Goal: Use online tool/utility: Utilize a website feature to perform a specific function

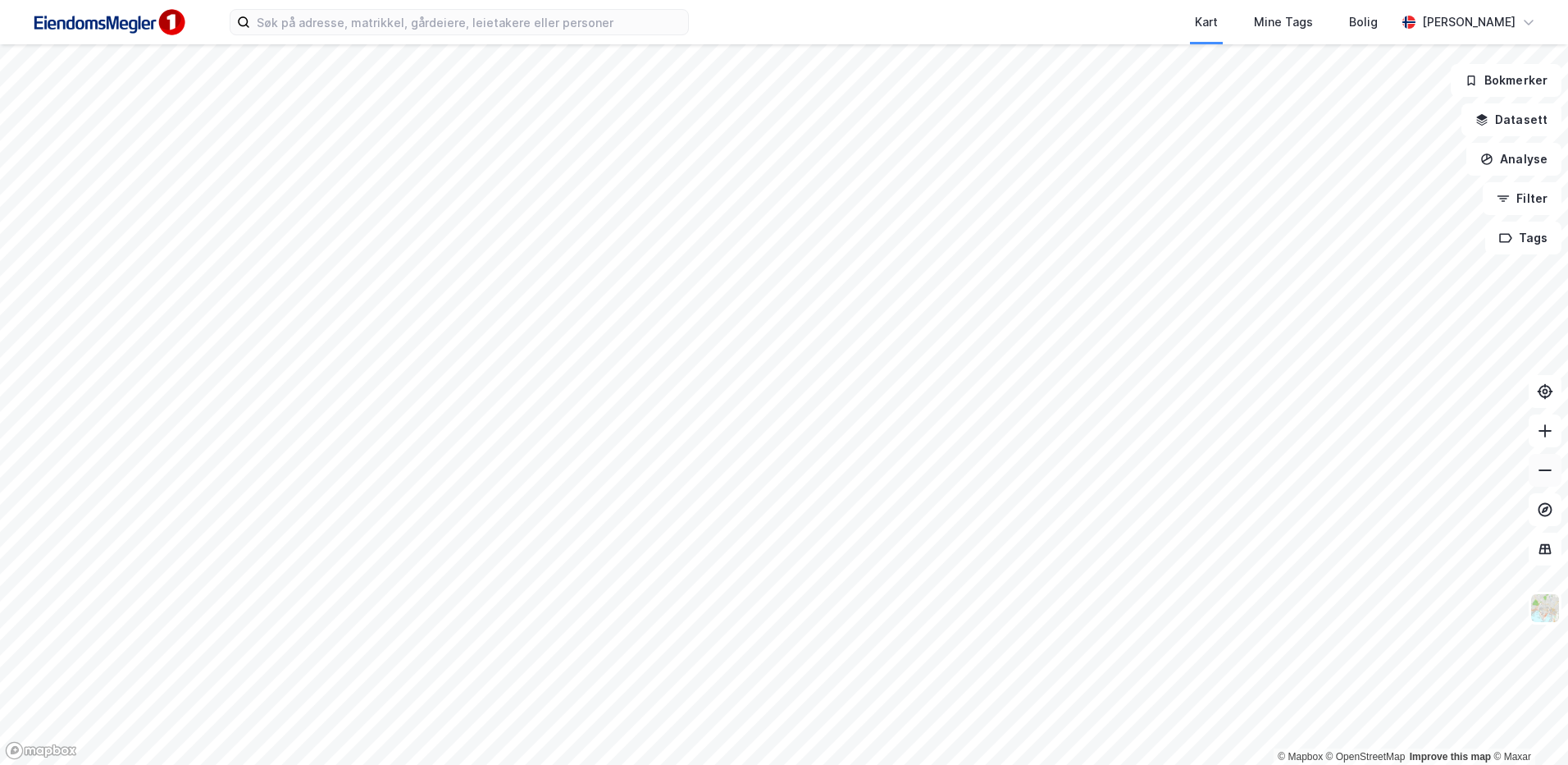
click at [1549, 482] on button at bounding box center [1544, 469] width 33 height 33
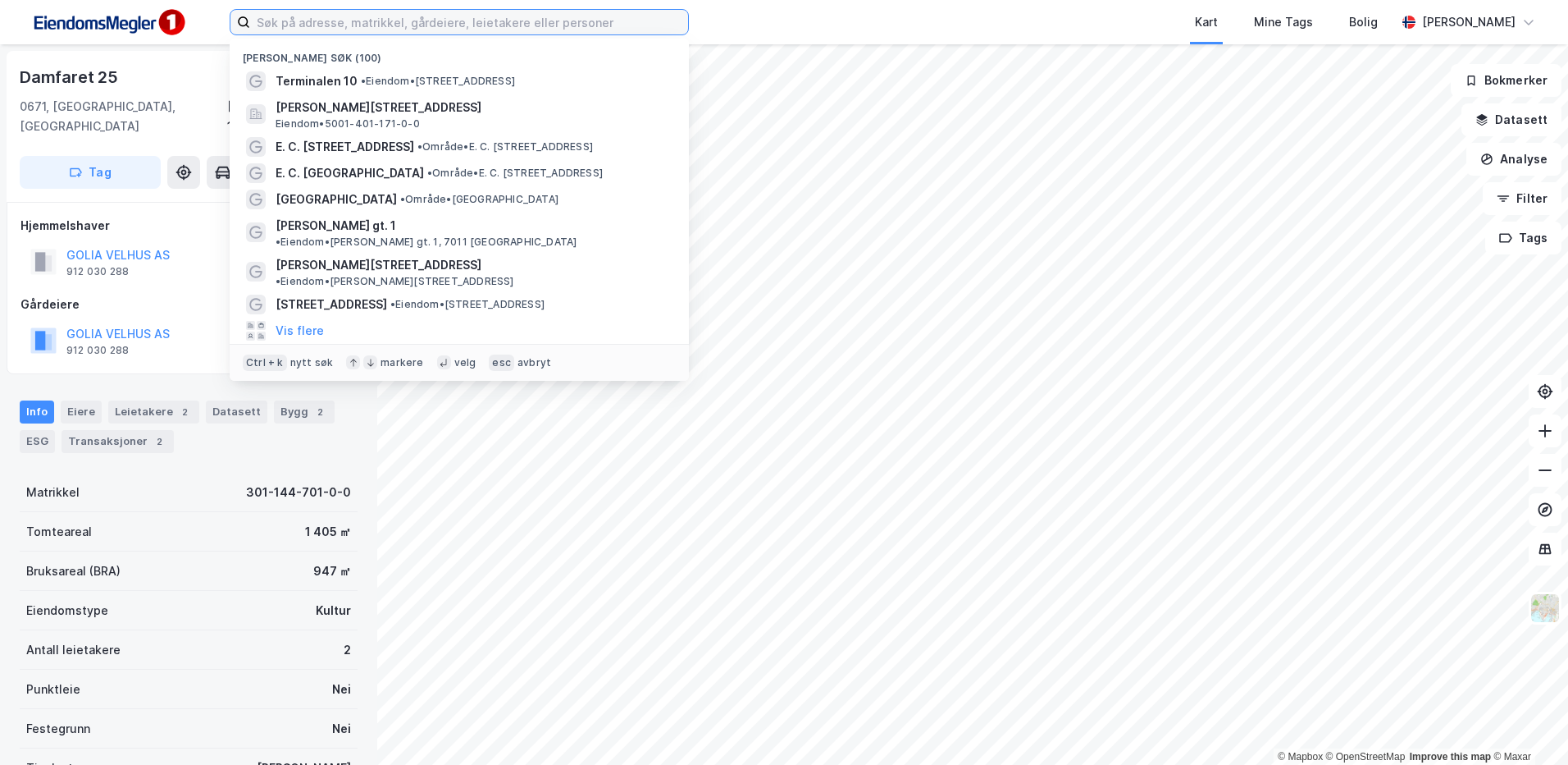
click at [336, 19] on input at bounding box center [469, 22] width 438 height 25
type input "s"
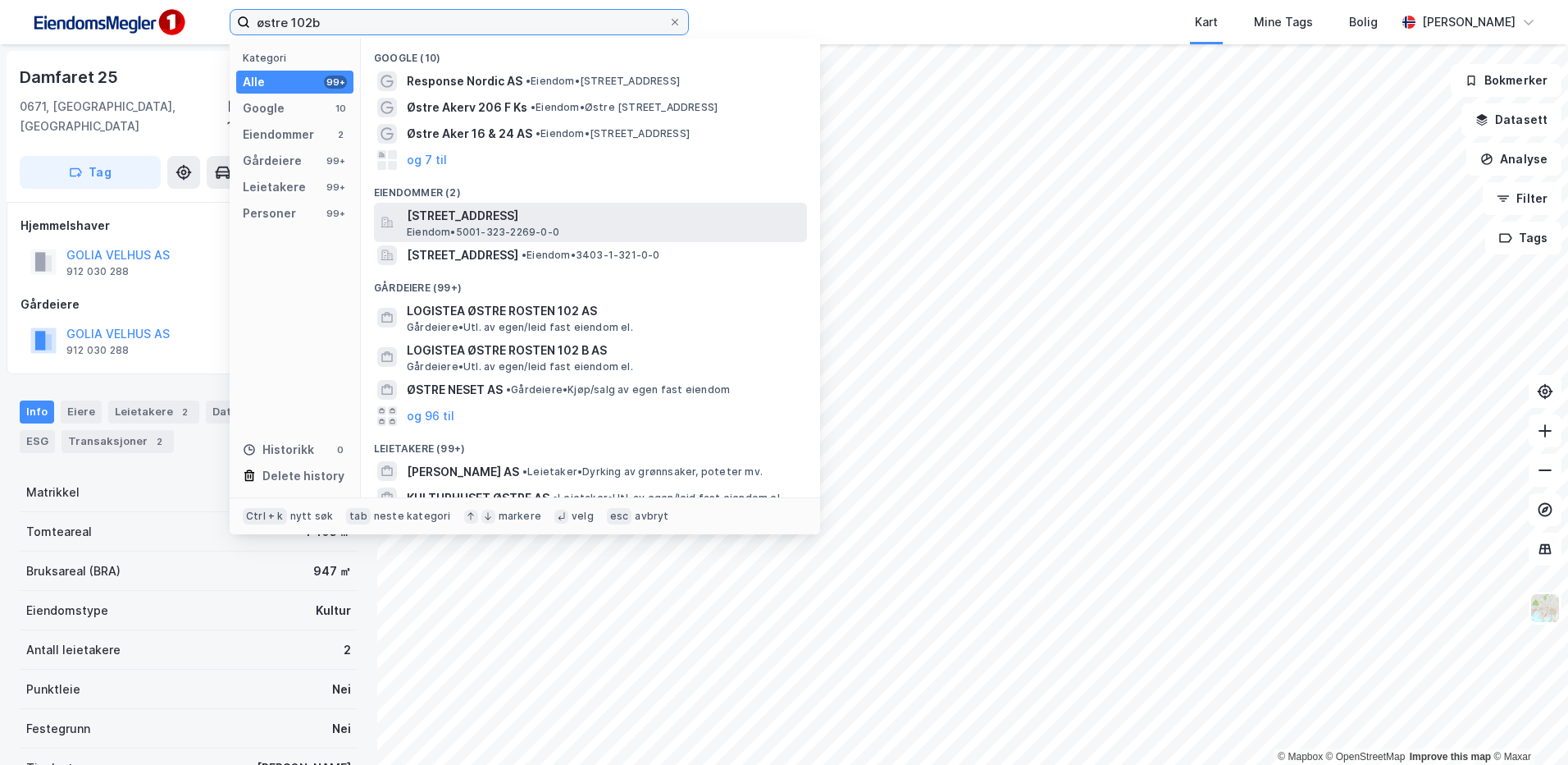
type input "østre 102b"
click at [497, 219] on span "[STREET_ADDRESS]" at bounding box center [603, 216] width 394 height 19
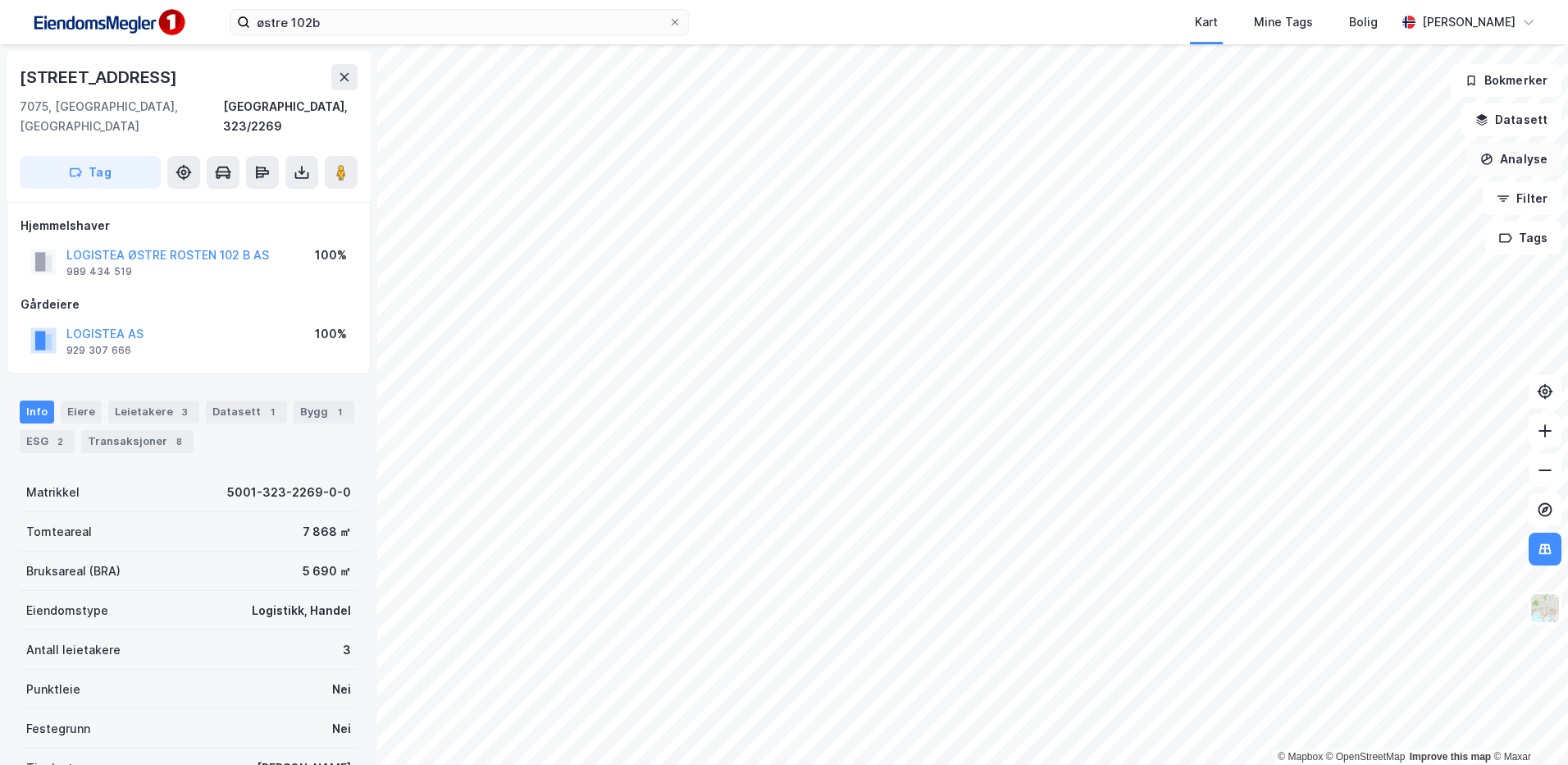
click at [1527, 158] on button "Analyse" at bounding box center [1513, 158] width 95 height 33
click at [1348, 195] on div "Tegn område" at bounding box center [1371, 194] width 142 height 14
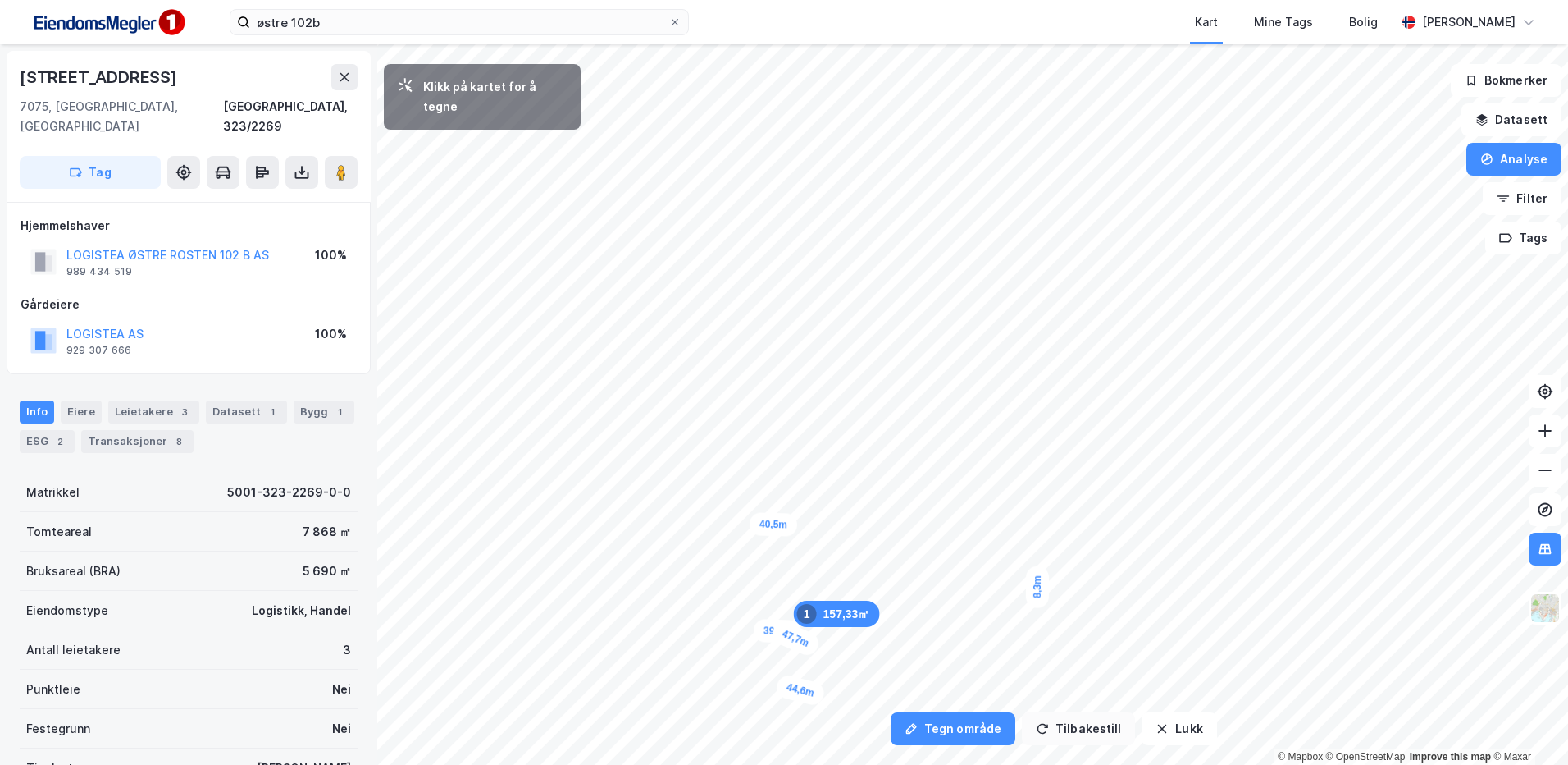
click at [1075, 726] on button "Tilbakestill" at bounding box center [1079, 728] width 113 height 33
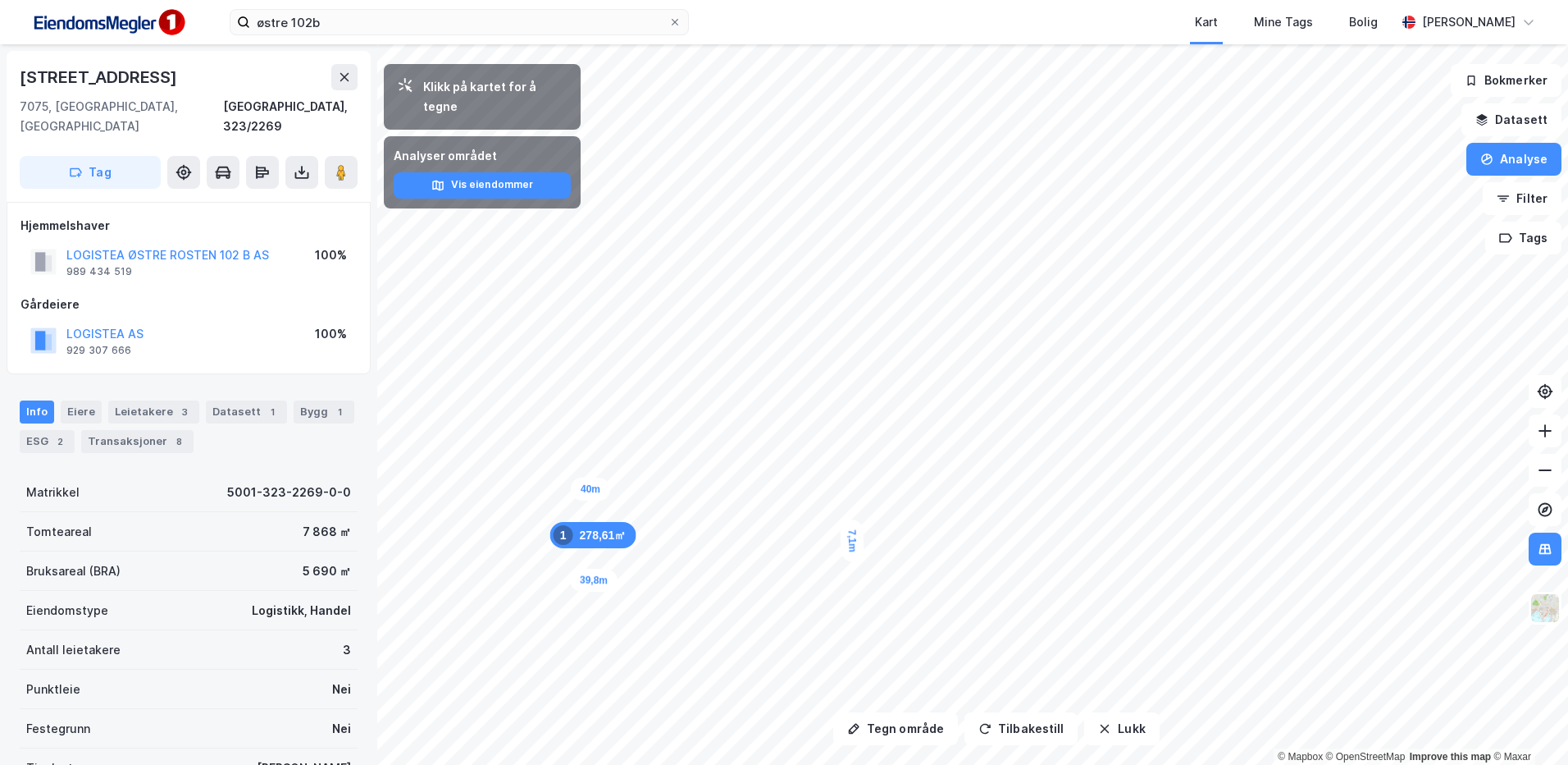
click at [1567, 398] on html "østre 102b Kart Mine Tags Bolig [PERSON_NAME] Tegn område Tilbakestill Lukk Kli…" at bounding box center [784, 382] width 1568 height 765
click at [940, 0] on html "østre 102b Kart Mine Tags Bolig [PERSON_NAME] Tegn område Tilbakestill Lukk Kli…" at bounding box center [784, 382] width 1568 height 765
click at [1550, 468] on icon at bounding box center [1545, 470] width 17 height 17
click at [1543, 481] on button at bounding box center [1544, 469] width 33 height 33
click at [910, 728] on button "Tegn område" at bounding box center [895, 728] width 125 height 33
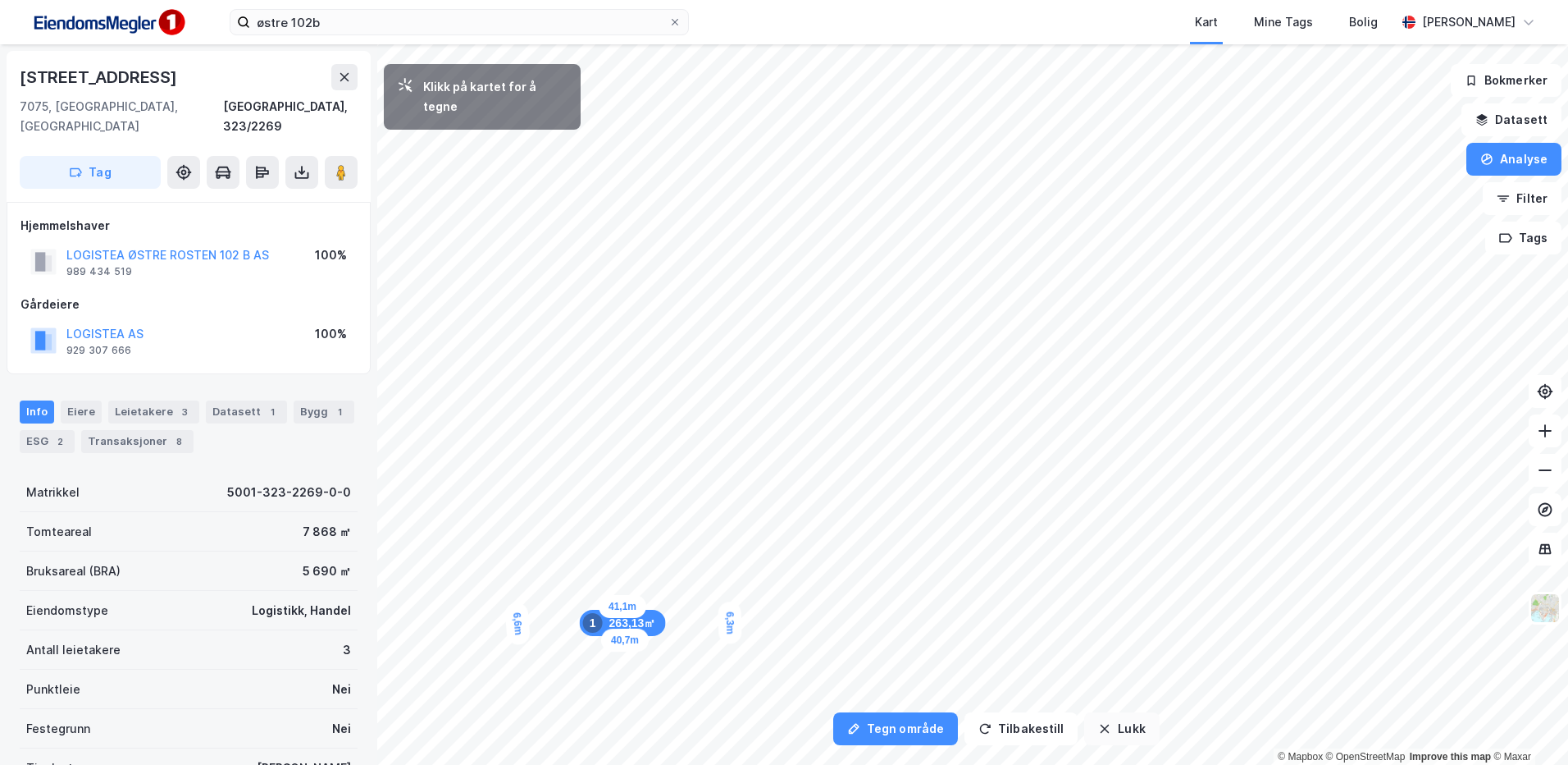
click at [1103, 725] on icon "button" at bounding box center [1104, 728] width 13 height 13
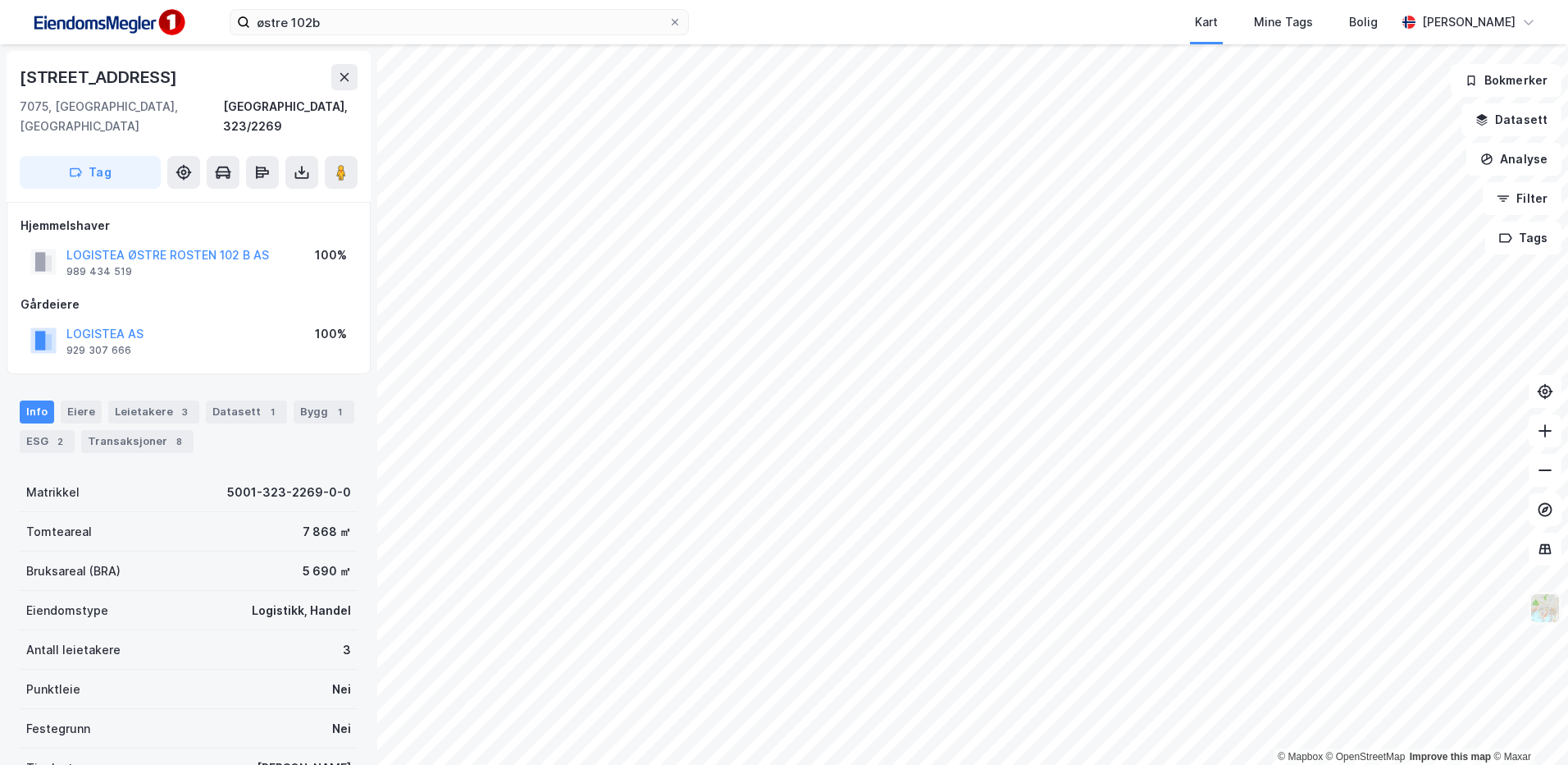
click at [1556, 616] on img at bounding box center [1544, 607] width 31 height 31
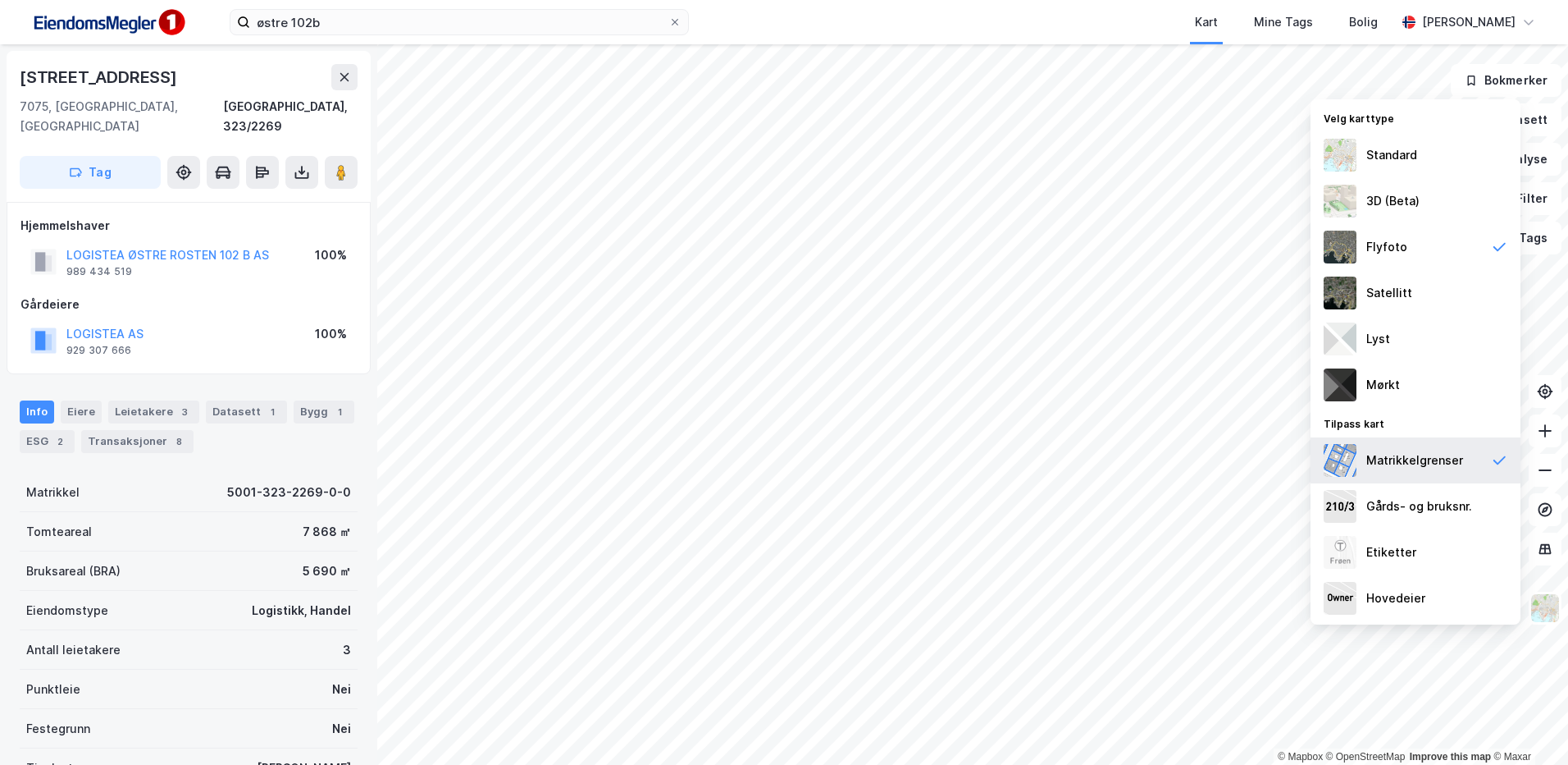
click at [1408, 462] on div "Matrikkelgrenser" at bounding box center [1414, 460] width 96 height 19
click at [1435, 248] on div "Flyfoto" at bounding box center [1415, 247] width 210 height 46
click at [349, 79] on icon at bounding box center [344, 77] width 13 height 13
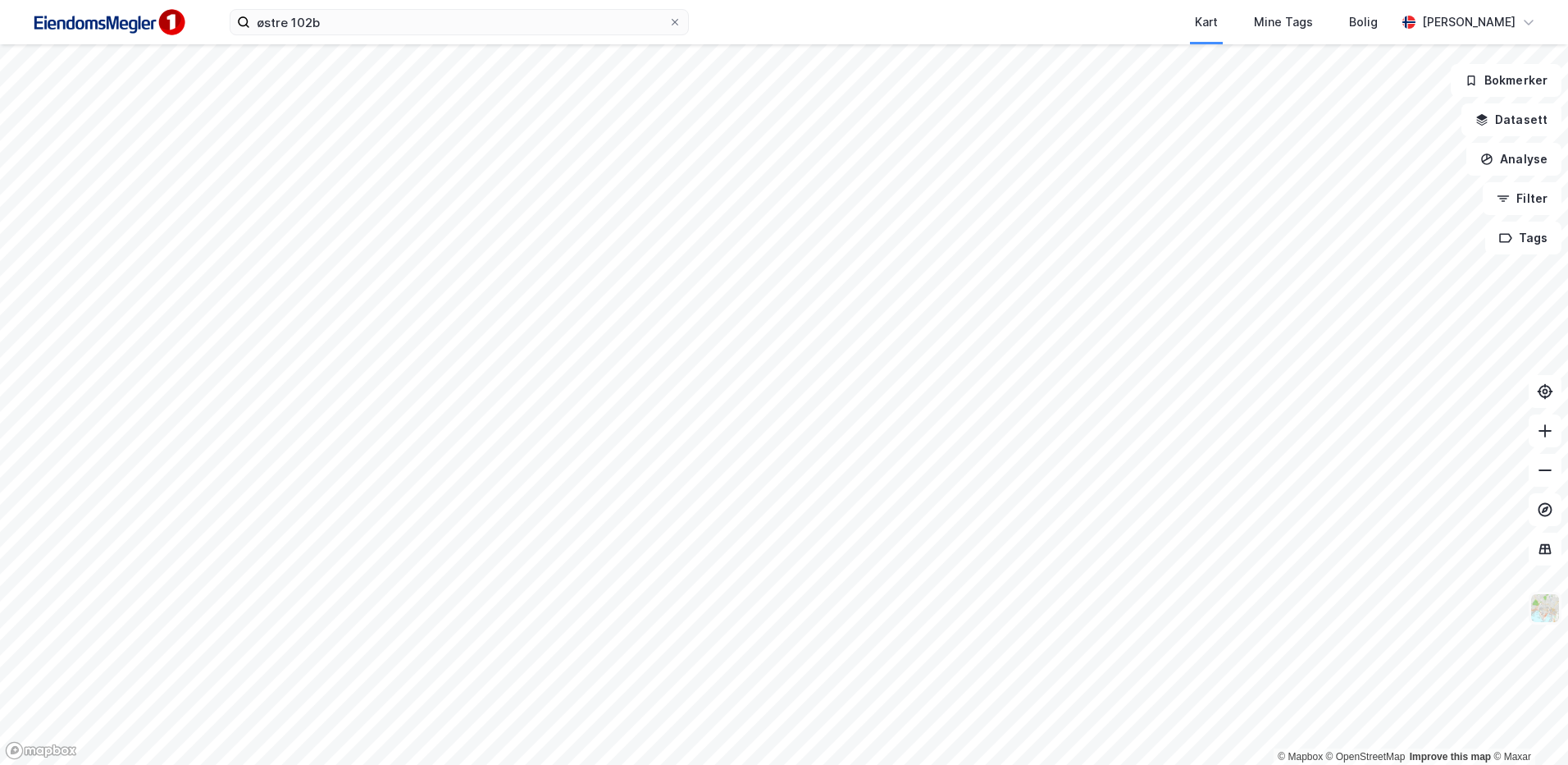
click at [1547, 613] on img at bounding box center [1544, 607] width 31 height 31
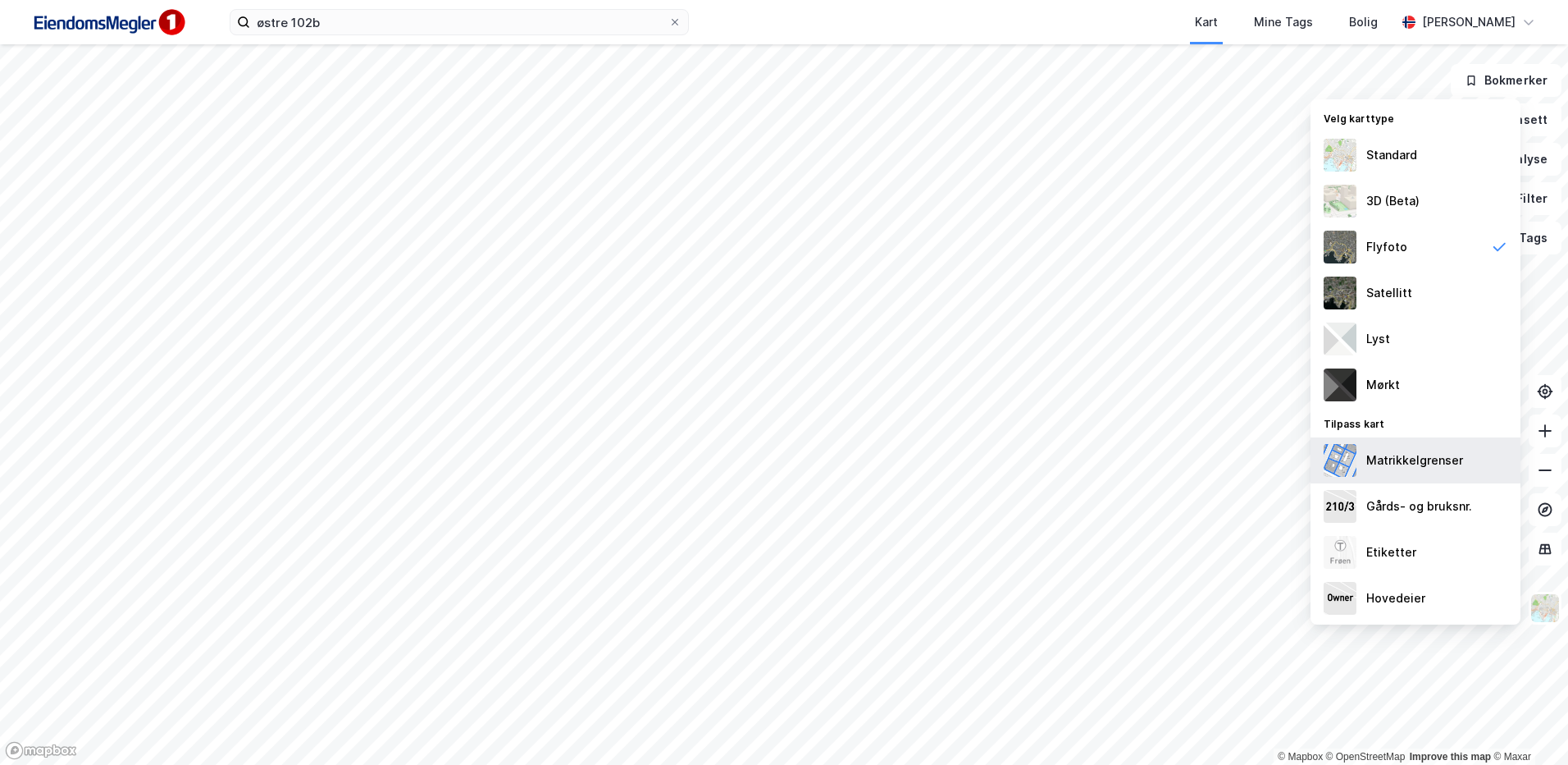
click at [1418, 470] on div "Matrikkelgrenser" at bounding box center [1415, 460] width 210 height 46
click at [1551, 620] on img at bounding box center [1544, 607] width 31 height 31
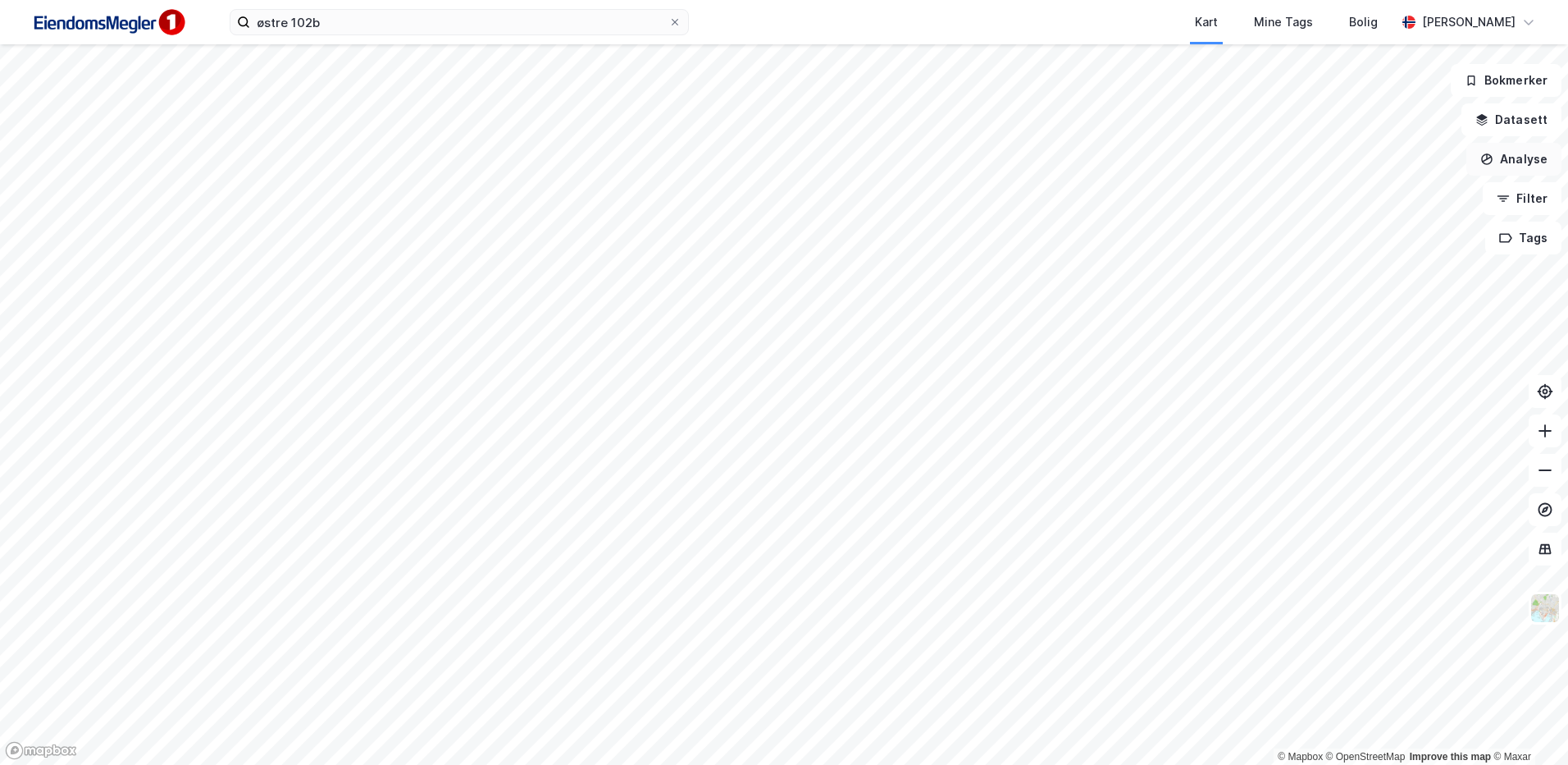
click at [1532, 157] on button "Analyse" at bounding box center [1513, 158] width 95 height 33
click at [1318, 193] on div "Tegn område" at bounding box center [1371, 194] width 142 height 14
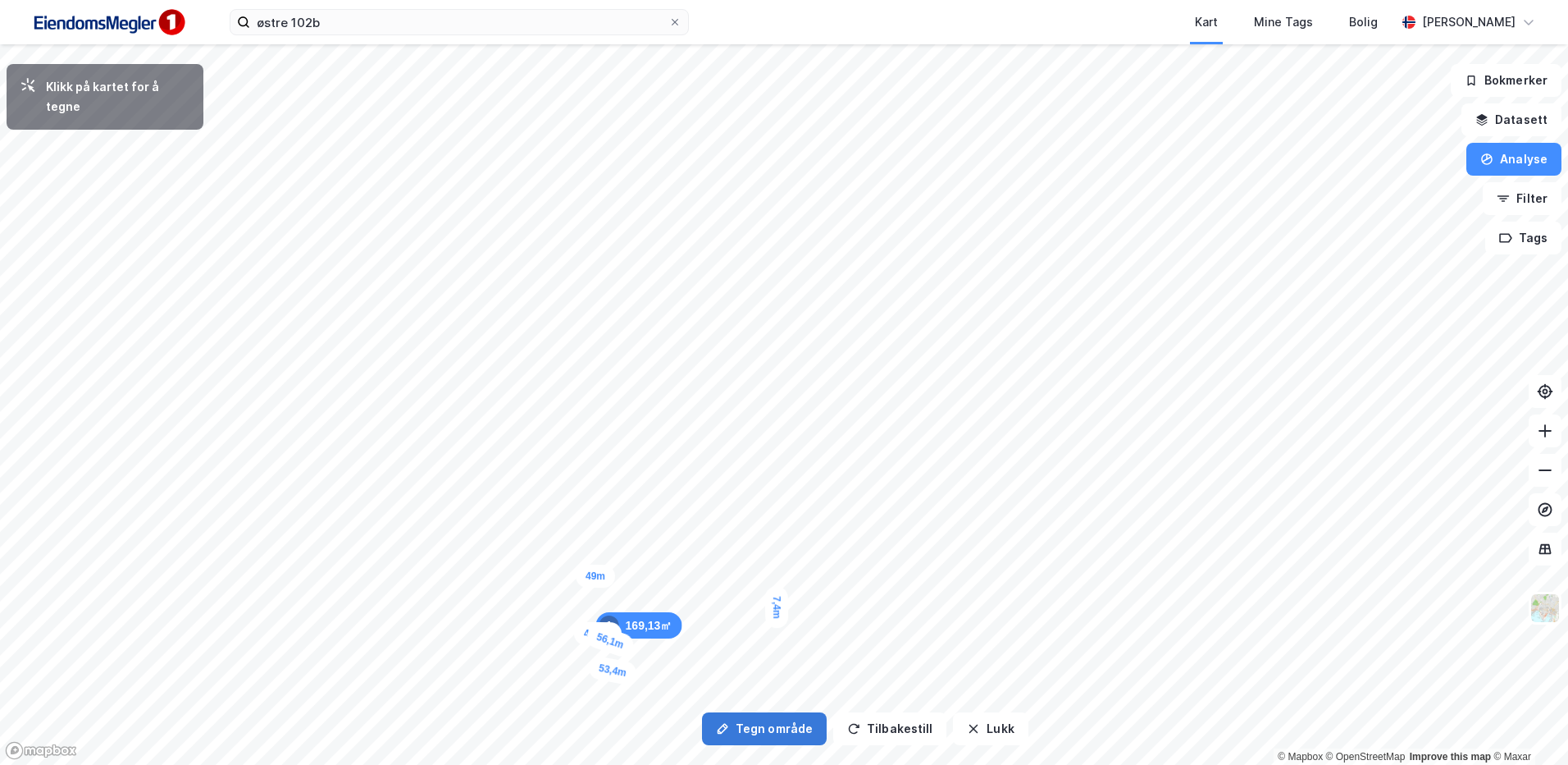
click at [797, 730] on button "Tegn område" at bounding box center [764, 728] width 125 height 33
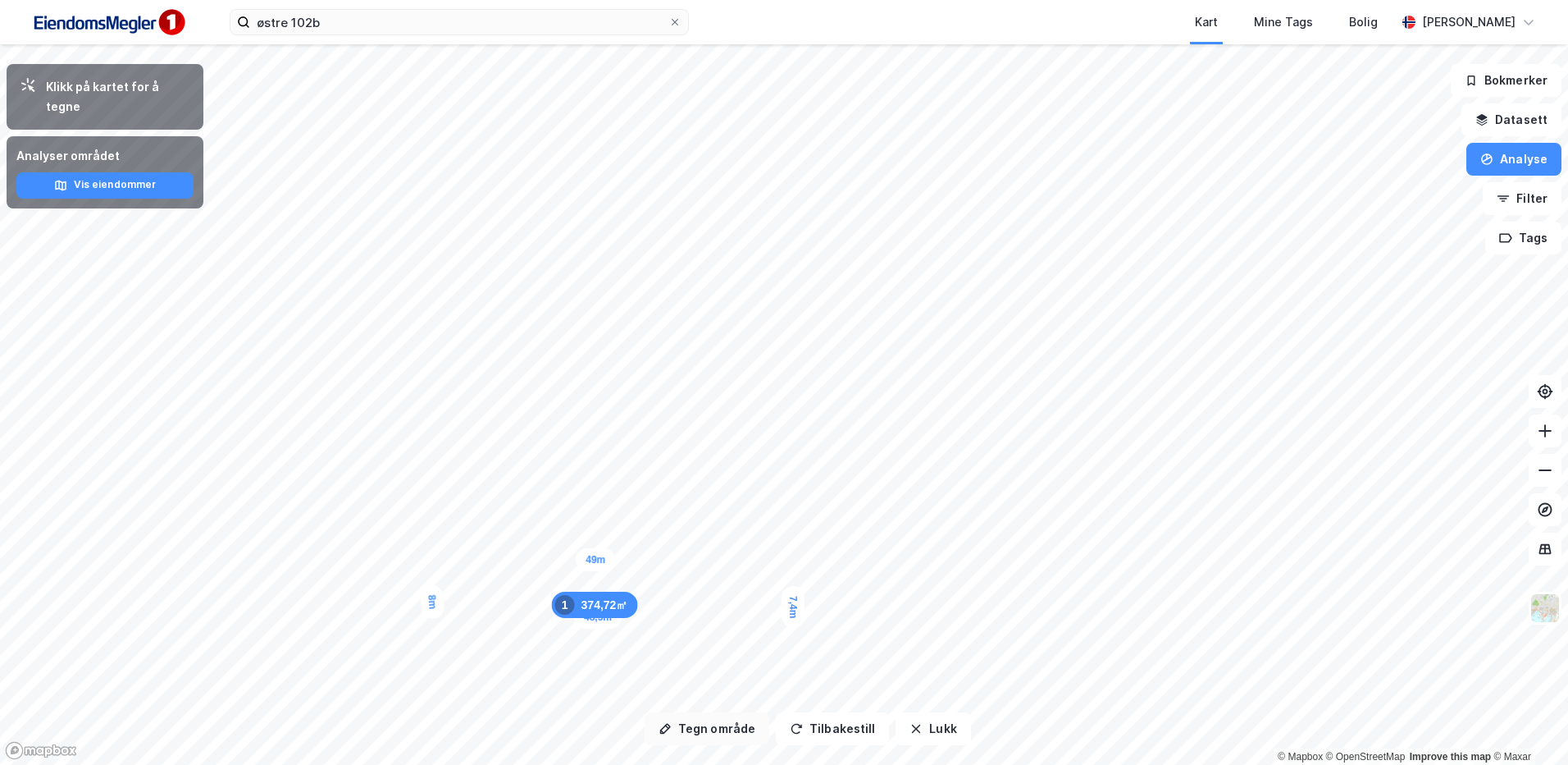
click at [701, 729] on button "Tegn område" at bounding box center [706, 728] width 125 height 33
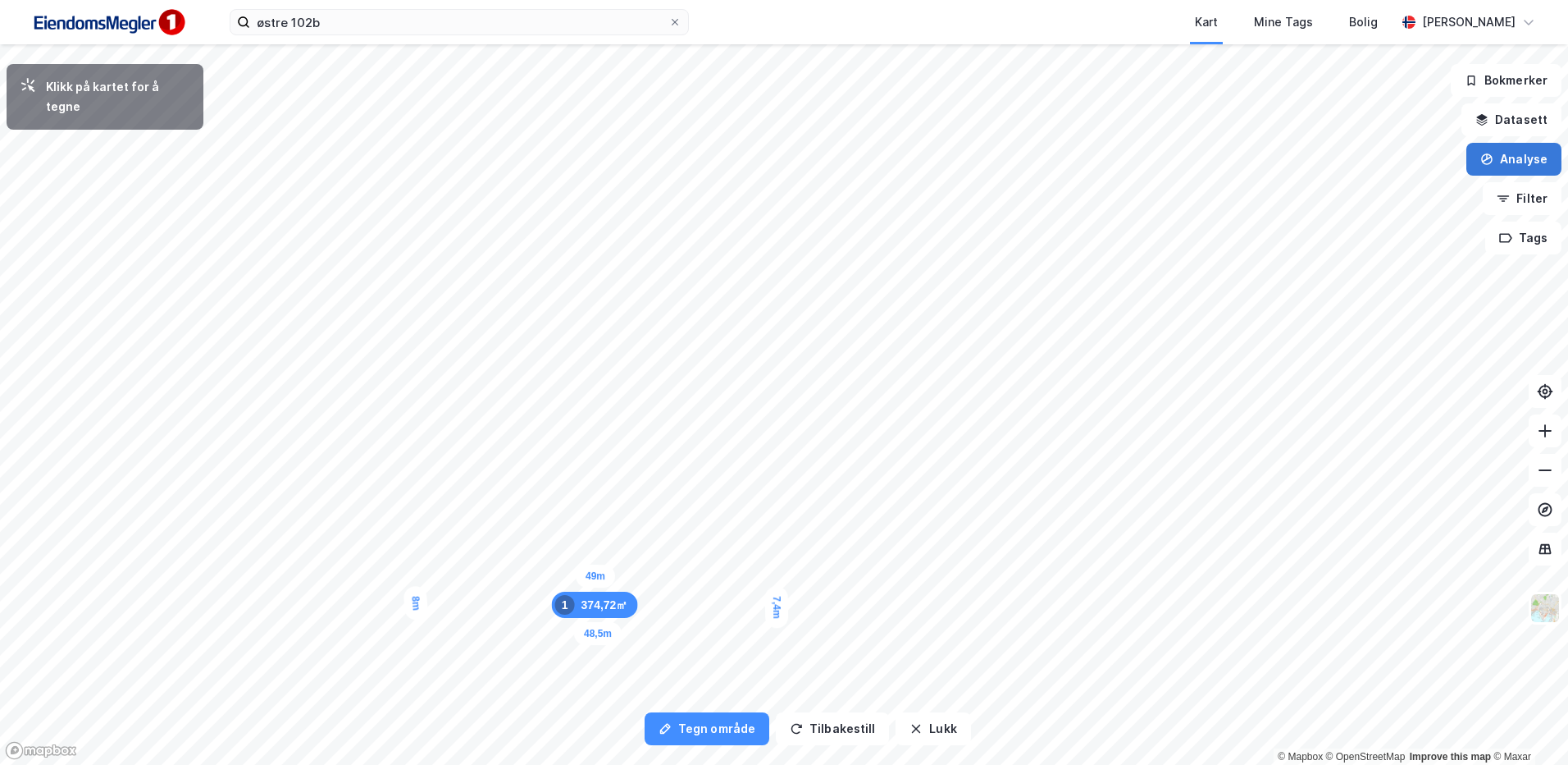
click at [1506, 162] on button "Analyse" at bounding box center [1513, 158] width 95 height 33
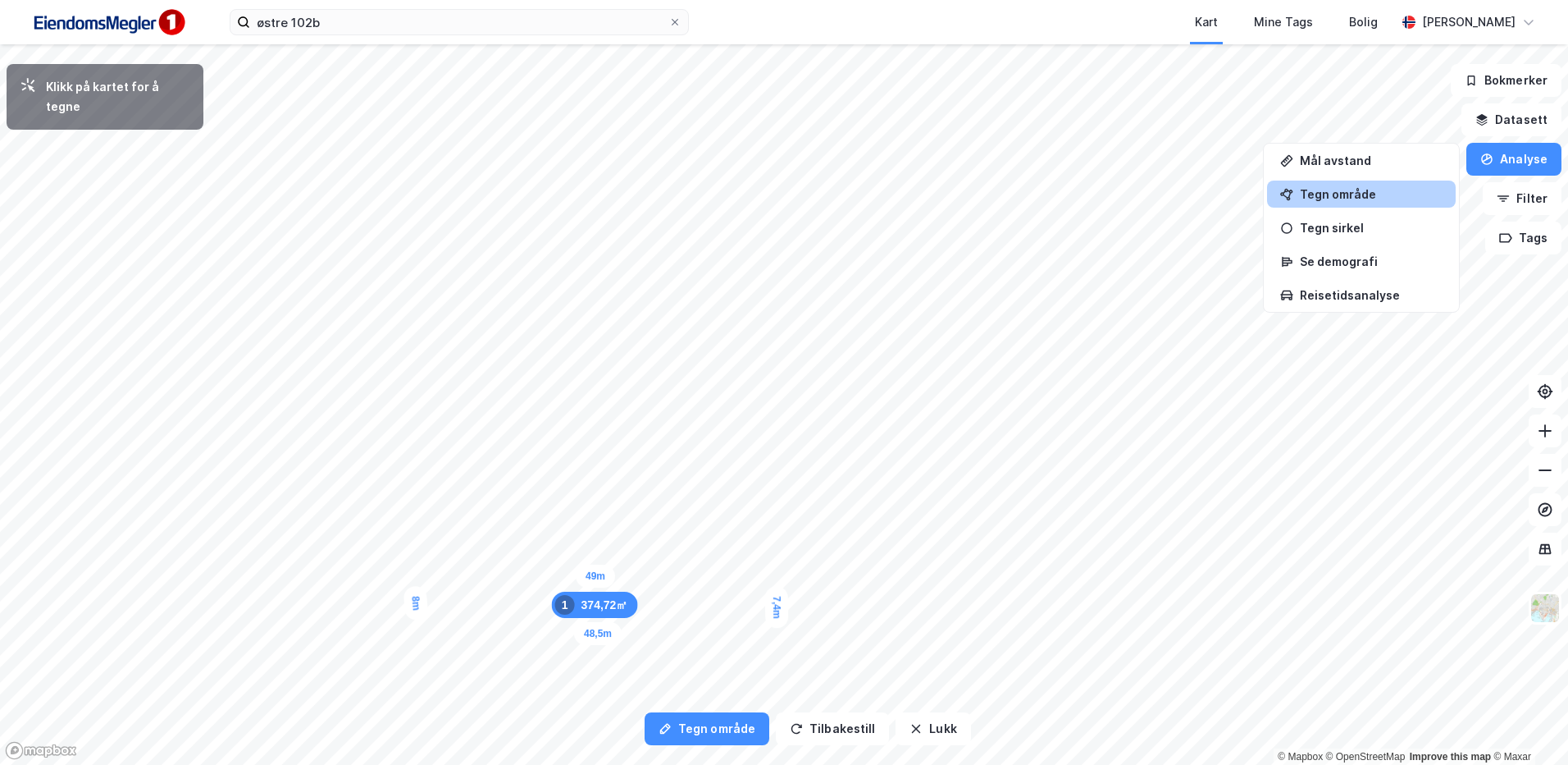
click at [1340, 193] on div "Tegn område" at bounding box center [1371, 194] width 142 height 14
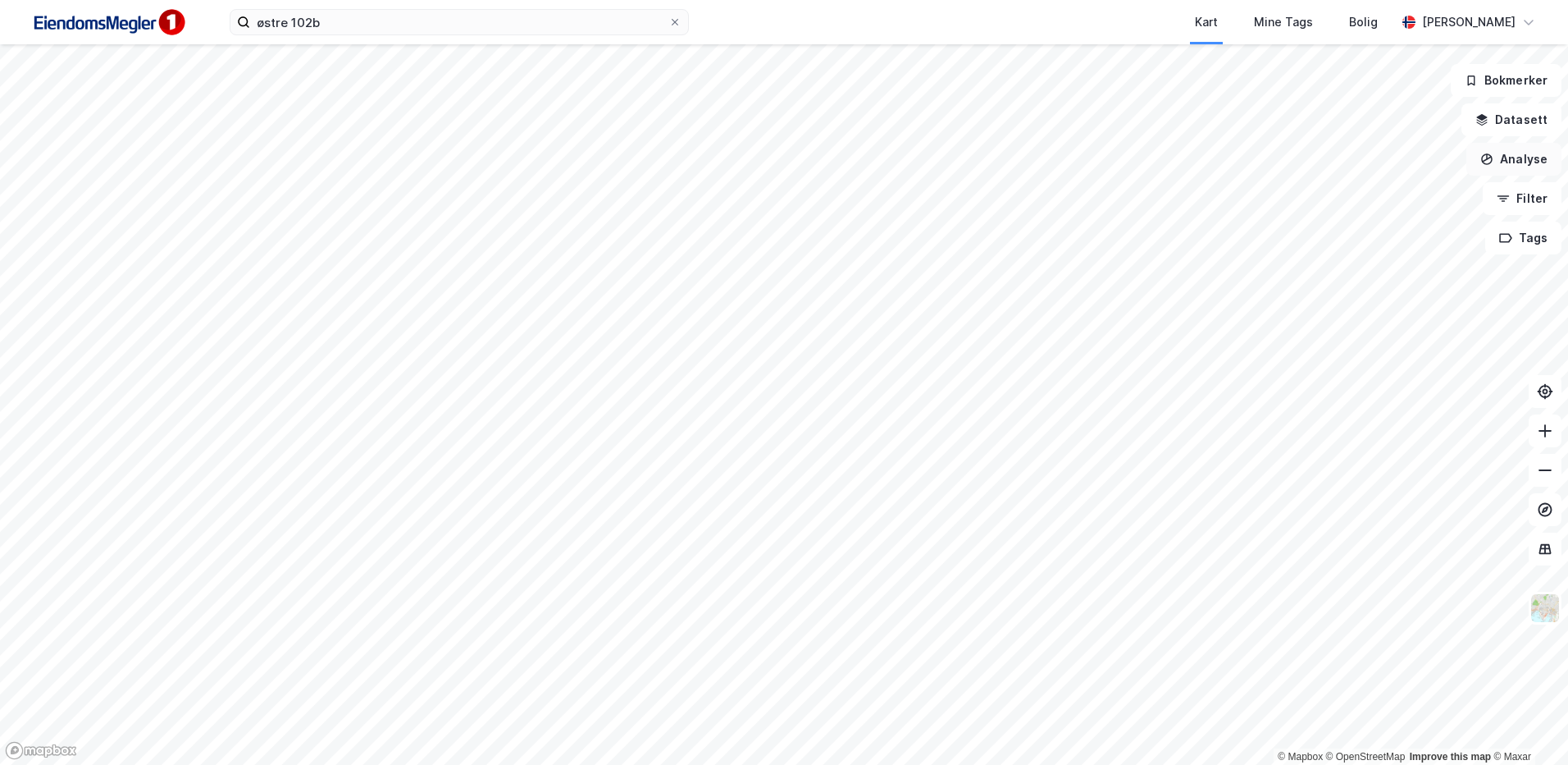
click at [1548, 154] on button "Analyse" at bounding box center [1513, 158] width 95 height 33
click at [1383, 188] on div "Tegn område" at bounding box center [1371, 194] width 142 height 14
